Goal: Task Accomplishment & Management: Use online tool/utility

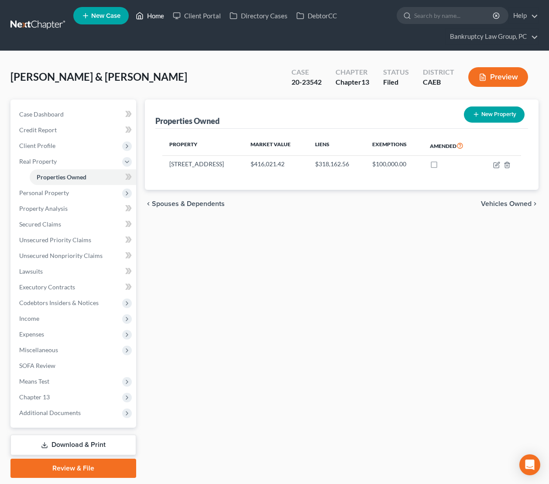
click at [154, 17] on link "Home" at bounding box center [149, 16] width 37 height 16
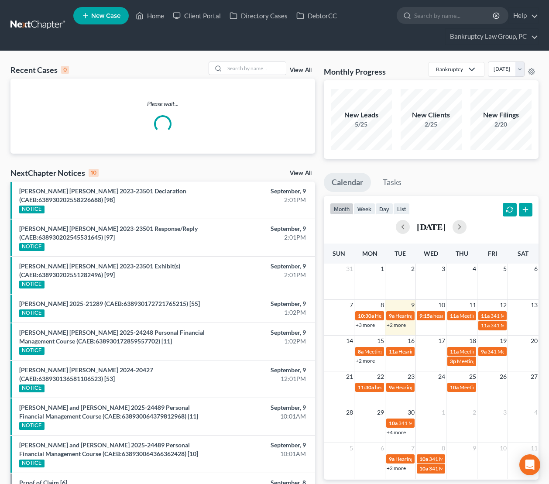
click at [299, 173] on div "Recent Cases 0 View All Please wait... NextChapter Notices 10 View All [PERSON_…" at bounding box center [162, 307] width 313 height 491
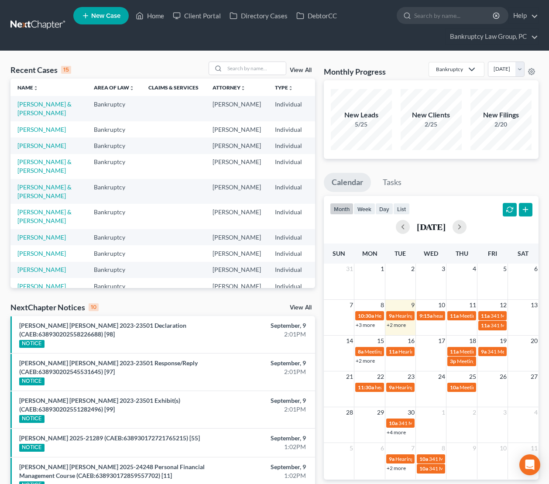
click at [300, 306] on link "View All" at bounding box center [301, 308] width 22 height 6
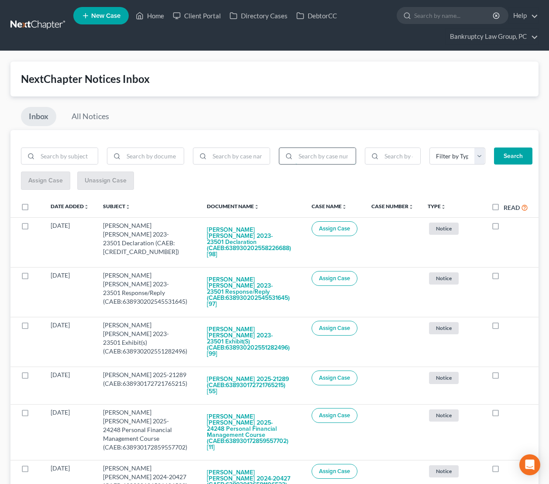
click at [321, 158] on input "search" at bounding box center [325, 156] width 60 height 17
type input "23-23501"
click at [511, 160] on button "Search" at bounding box center [513, 155] width 38 height 17
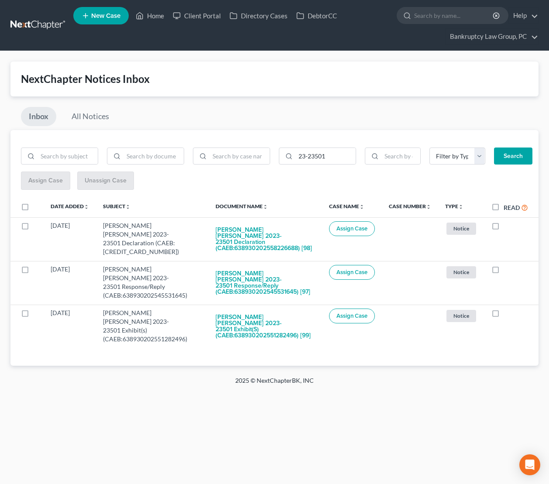
click at [33, 209] on label at bounding box center [33, 209] width 0 height 0
click at [37, 206] on input "checkbox" at bounding box center [40, 205] width 6 height 6
checkbox input "true"
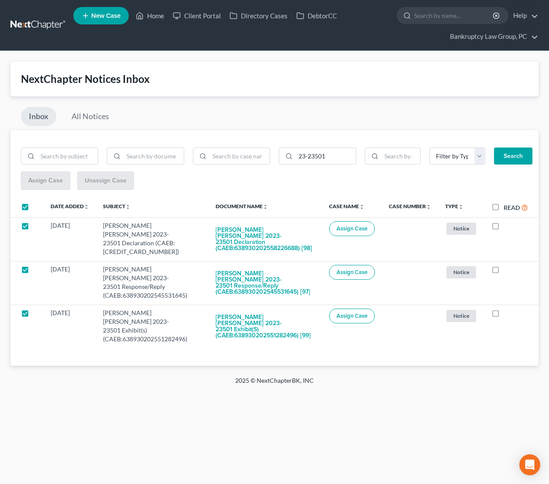
checkbox input "true"
click at [41, 179] on span "Assign Case" at bounding box center [45, 180] width 34 height 7
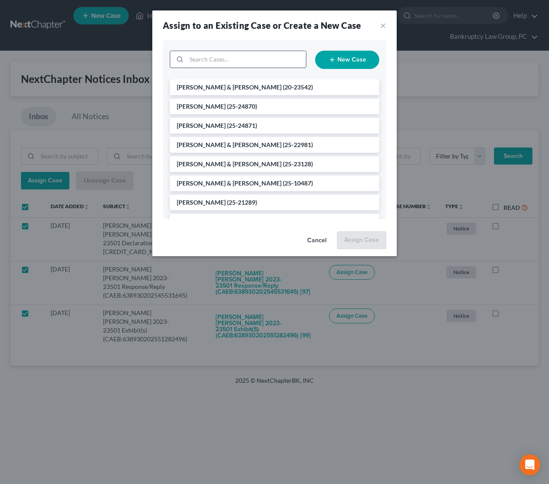
click at [252, 65] on input "search" at bounding box center [246, 59] width 120 height 17
type input "23501"
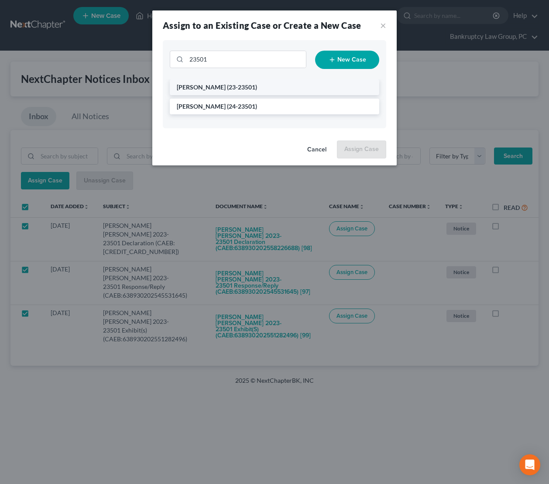
click at [218, 88] on span "[PERSON_NAME]" at bounding box center [201, 86] width 49 height 7
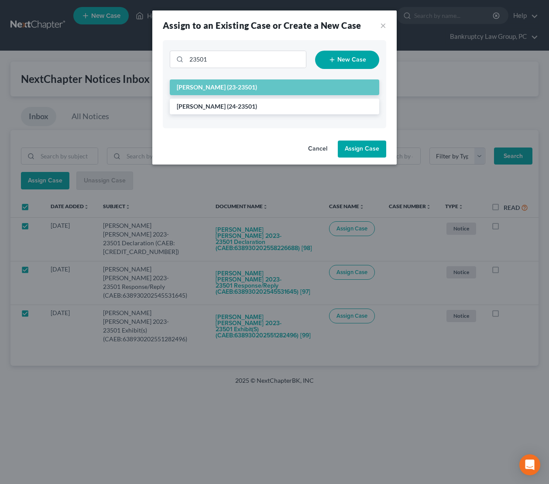
click at [352, 151] on button "Assign Case" at bounding box center [362, 148] width 48 height 17
checkbox input "false"
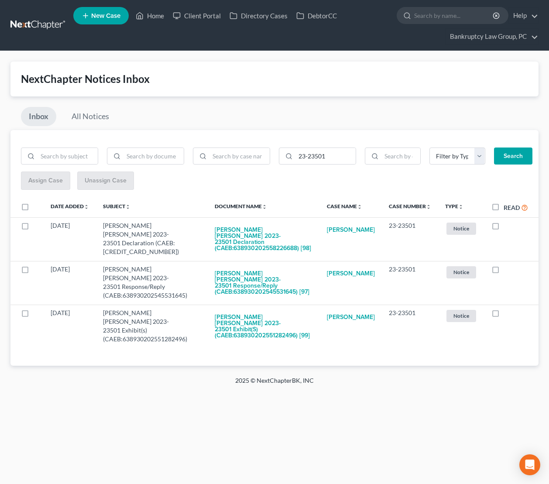
click at [503, 206] on label "Read" at bounding box center [515, 207] width 24 height 10
click at [507, 206] on input "Read" at bounding box center [510, 205] width 6 height 6
checkbox input "true"
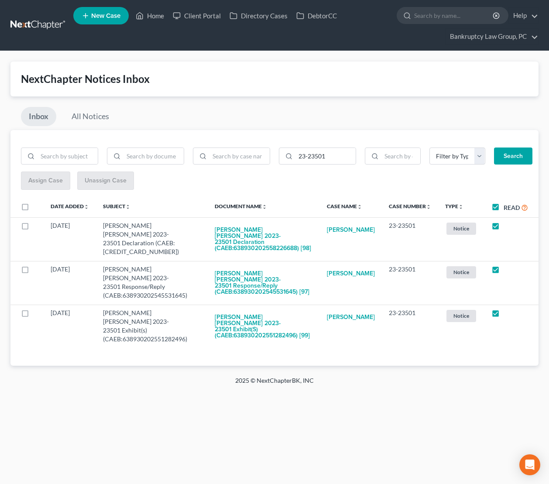
checkbox input "true"
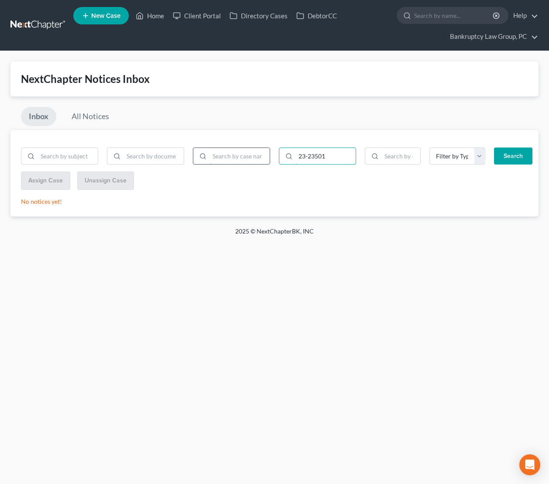
drag, startPoint x: 346, startPoint y: 158, endPoint x: 266, endPoint y: 152, distance: 80.5
click at [266, 151] on form "23-23501 Filter by Type BLG- BLG-3 BLG-7 CC Cert Court Ruling Debtor Ed Cert Di…" at bounding box center [275, 159] width 516 height 24
click at [506, 156] on button "Search" at bounding box center [513, 155] width 38 height 17
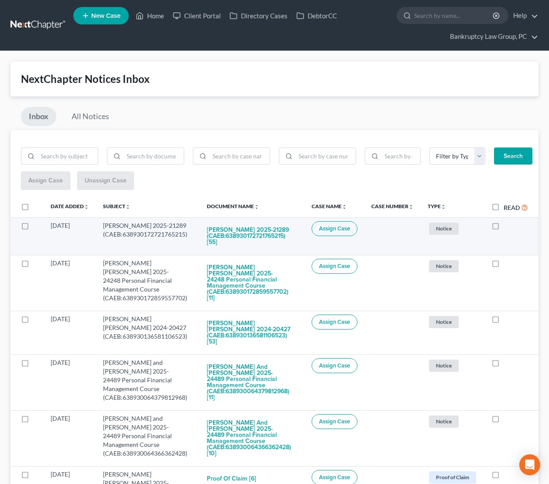
click at [333, 231] on span "Assign Case" at bounding box center [334, 228] width 31 height 7
checkbox input "true"
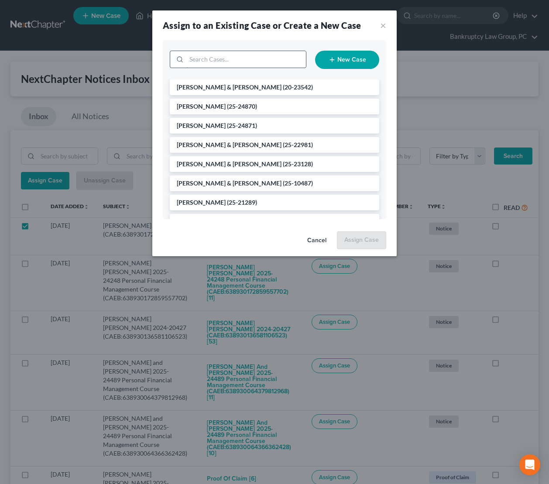
click at [255, 62] on input "search" at bounding box center [246, 59] width 120 height 17
type input "[PERSON_NAME]"
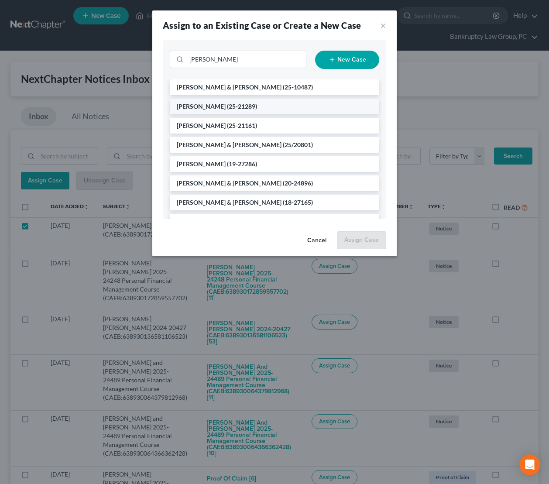
click at [237, 104] on span "(25-21289)" at bounding box center [242, 106] width 30 height 7
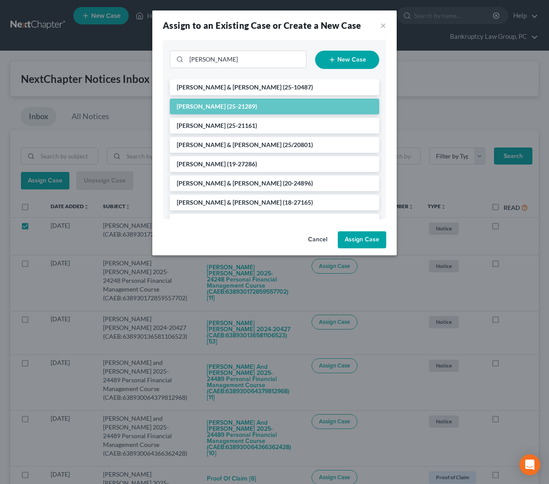
click at [373, 243] on button "Assign Case" at bounding box center [362, 239] width 48 height 17
checkbox input "false"
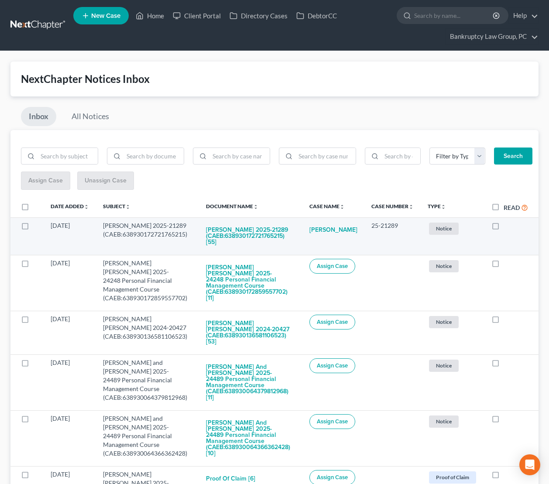
click at [503, 228] on label at bounding box center [503, 228] width 0 height 0
click at [507, 226] on input "checkbox" at bounding box center [510, 224] width 6 height 6
checkbox input "true"
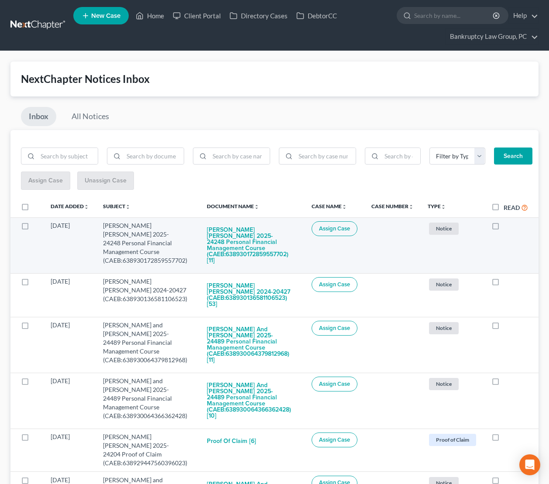
click at [336, 226] on span "Assign Case" at bounding box center [334, 228] width 31 height 7
checkbox input "true"
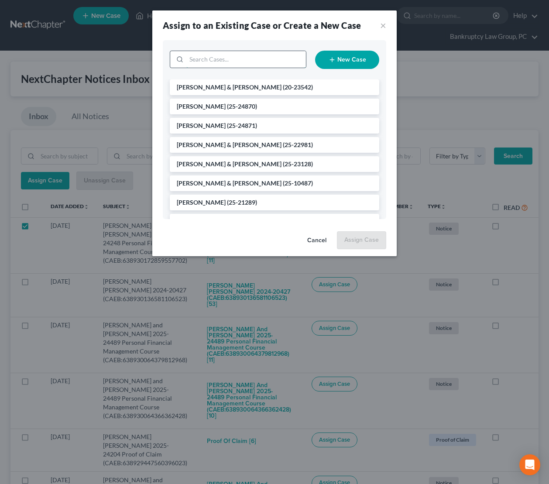
click at [287, 57] on input "search" at bounding box center [246, 59] width 120 height 17
type input "24248"
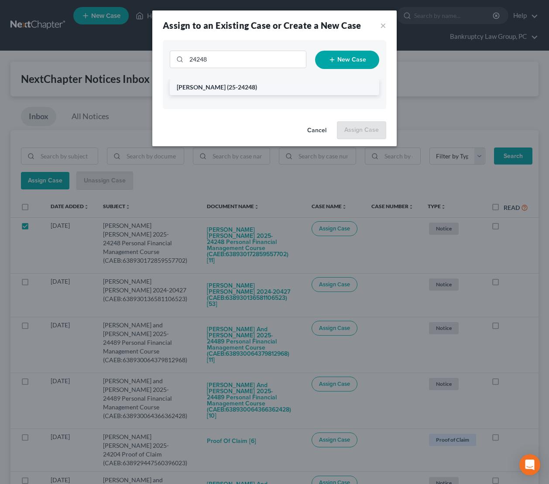
click at [226, 90] on li "[PERSON_NAME] (25-24248)" at bounding box center [274, 87] width 209 height 16
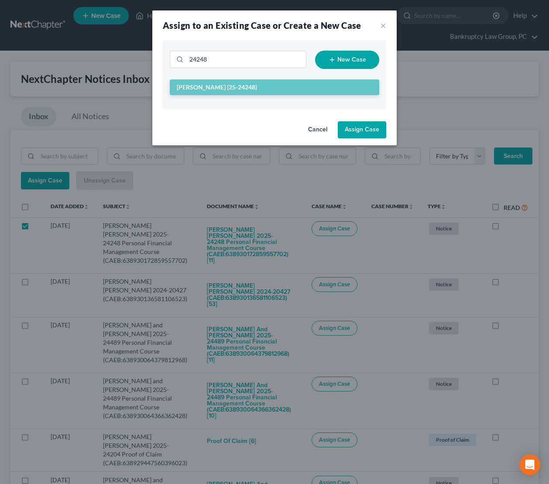
click at [360, 135] on button "Assign Case" at bounding box center [362, 129] width 48 height 17
checkbox input "false"
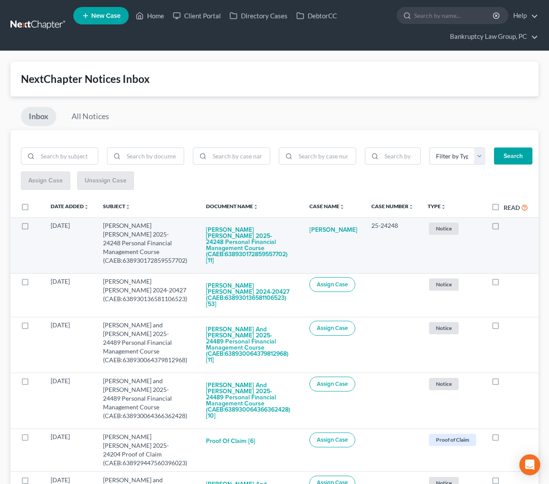
click at [503, 228] on label at bounding box center [503, 228] width 0 height 0
click at [507, 226] on input "checkbox" at bounding box center [510, 224] width 6 height 6
checkbox input "true"
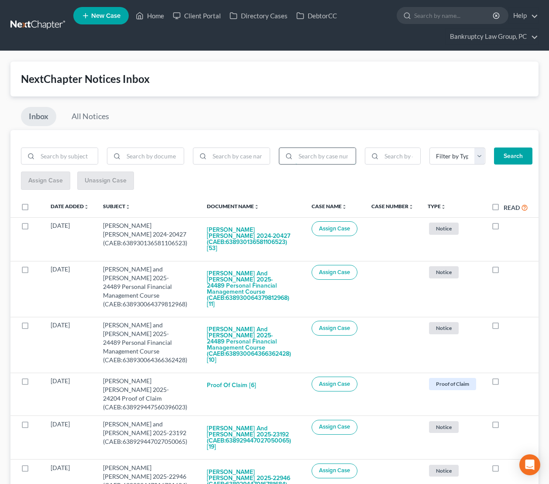
click at [323, 157] on input "search" at bounding box center [325, 156] width 60 height 17
type input "25-24204"
click at [505, 158] on button "Search" at bounding box center [513, 155] width 38 height 17
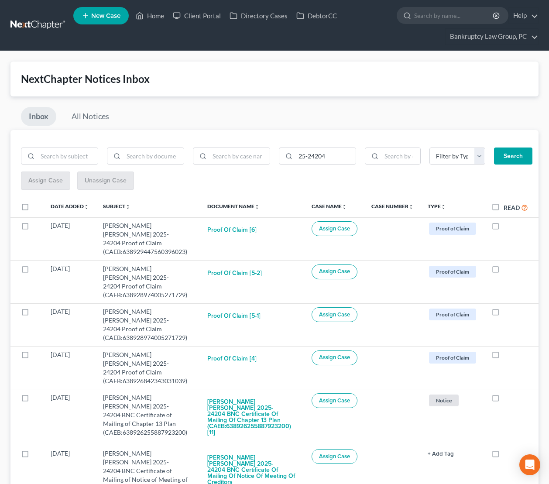
drag, startPoint x: 25, startPoint y: 206, endPoint x: 30, endPoint y: 205, distance: 4.4
click at [33, 209] on label at bounding box center [33, 209] width 0 height 0
click at [37, 206] on input "checkbox" at bounding box center [40, 205] width 6 height 6
checkbox input "true"
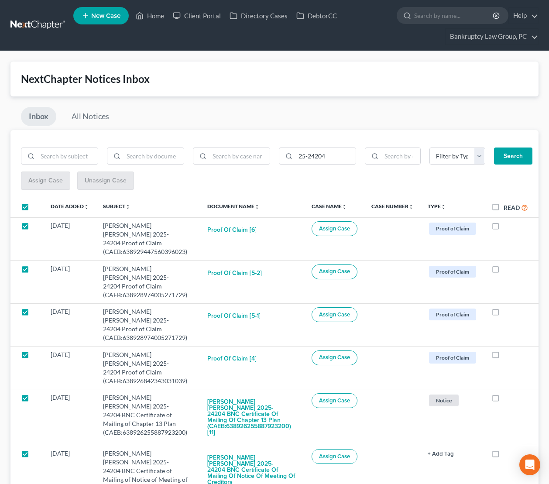
checkbox input "true"
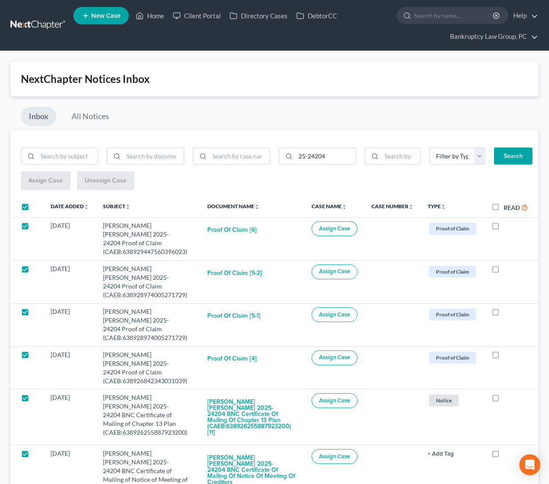
checkbox input "true"
click at [38, 181] on span "Assign Case" at bounding box center [45, 180] width 34 height 7
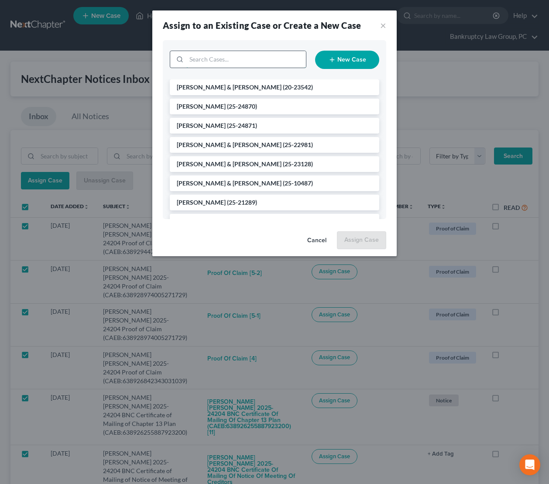
click at [227, 57] on input "search" at bounding box center [246, 59] width 120 height 17
type input "24204"
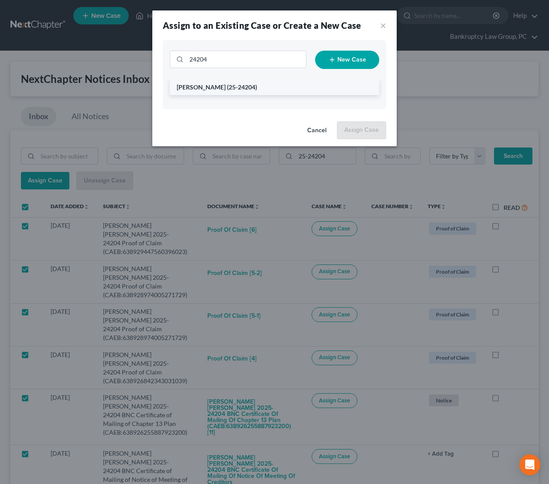
click at [211, 90] on span "[PERSON_NAME]" at bounding box center [201, 86] width 49 height 7
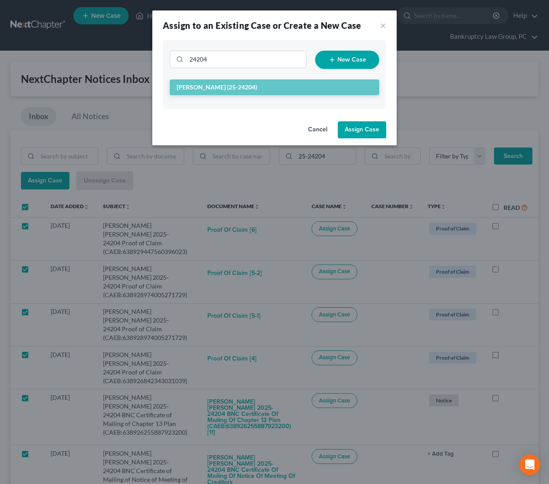
drag, startPoint x: 351, startPoint y: 124, endPoint x: 358, endPoint y: 123, distance: 6.6
click at [354, 124] on button "Assign Case" at bounding box center [362, 129] width 48 height 17
checkbox input "false"
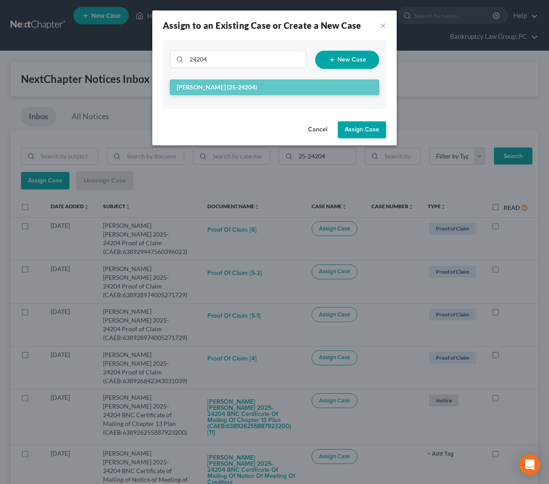
checkbox input "false"
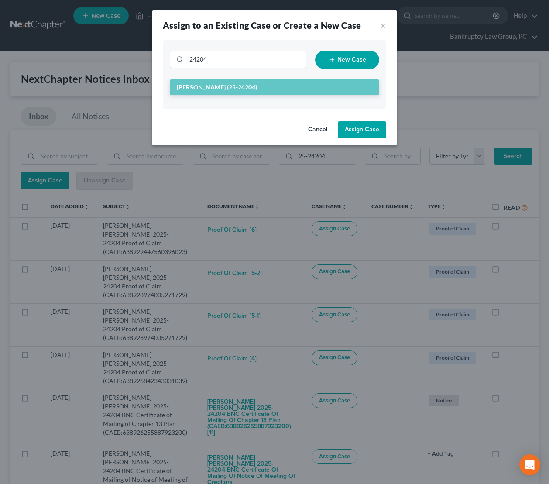
checkbox input "false"
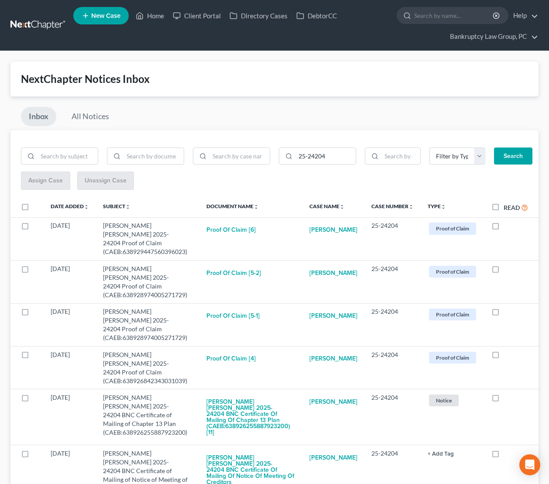
click at [503, 209] on label "Read" at bounding box center [515, 207] width 24 height 10
click at [507, 208] on input "Read" at bounding box center [510, 205] width 6 height 6
checkbox input "true"
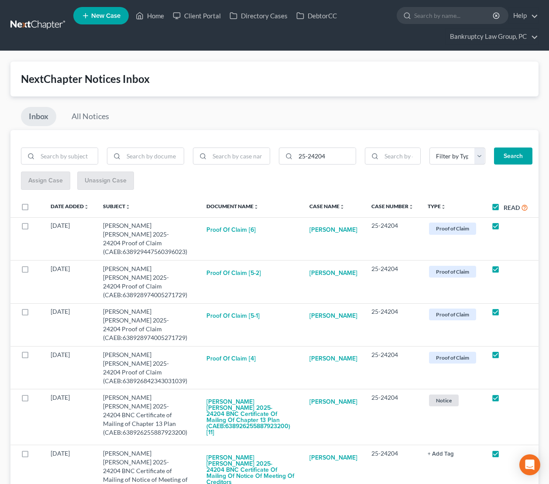
checkbox input "true"
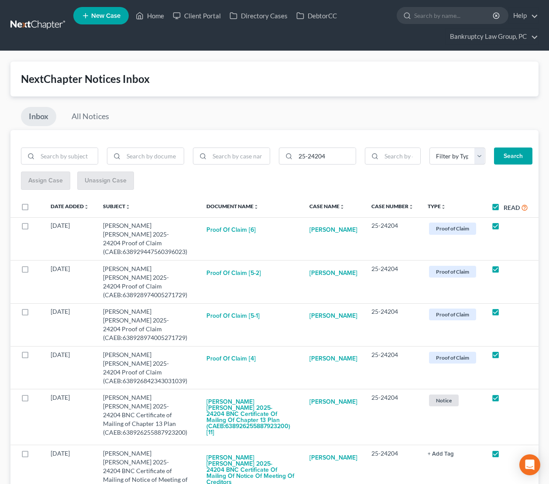
checkbox input "true"
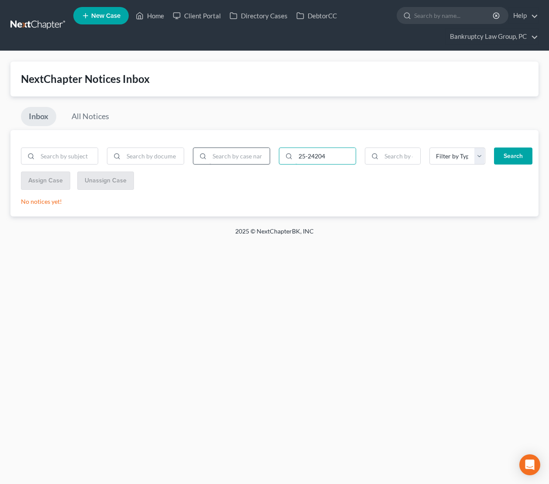
drag, startPoint x: 339, startPoint y: 157, endPoint x: 267, endPoint y: 153, distance: 71.7
click at [267, 153] on form "25-24204 Filter by Type BLG- BLG-3 BLG-7 CC Cert Court Ruling Debtor Ed Cert Di…" at bounding box center [275, 159] width 516 height 24
click at [503, 154] on button "Search" at bounding box center [513, 155] width 38 height 17
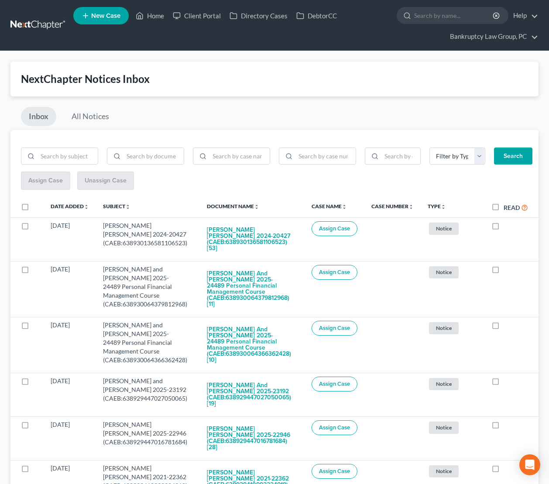
click at [276, 121] on div "Inbox All Notices" at bounding box center [274, 118] width 528 height 23
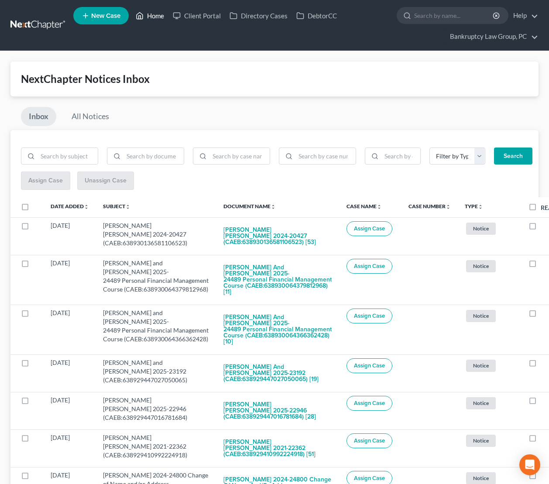
click at [153, 17] on link "Home" at bounding box center [149, 16] width 37 height 16
